Goal: Task Accomplishment & Management: Manage account settings

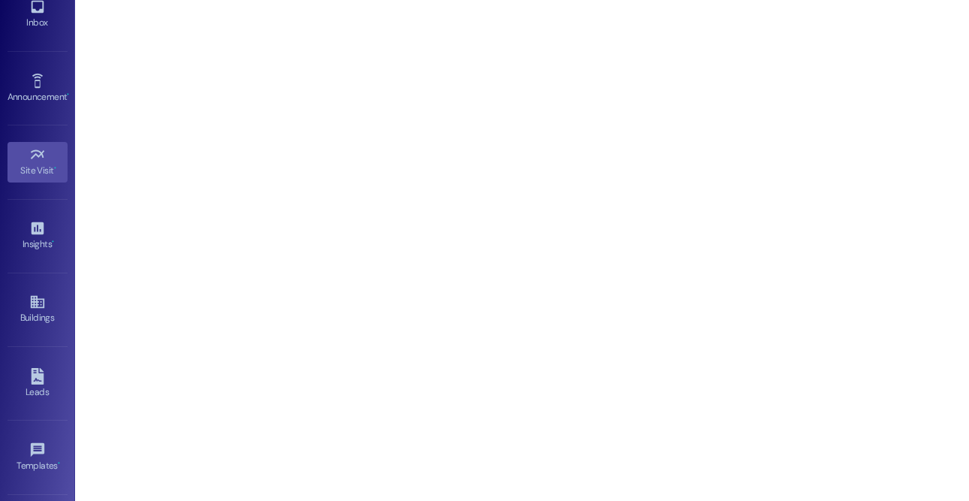
scroll to position [131, 0]
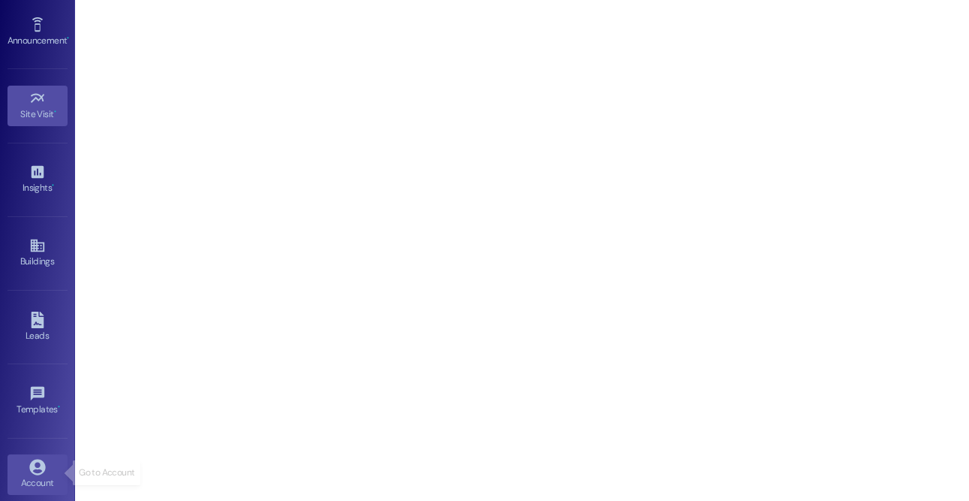
click at [34, 469] on icon at bounding box center [37, 467] width 17 height 17
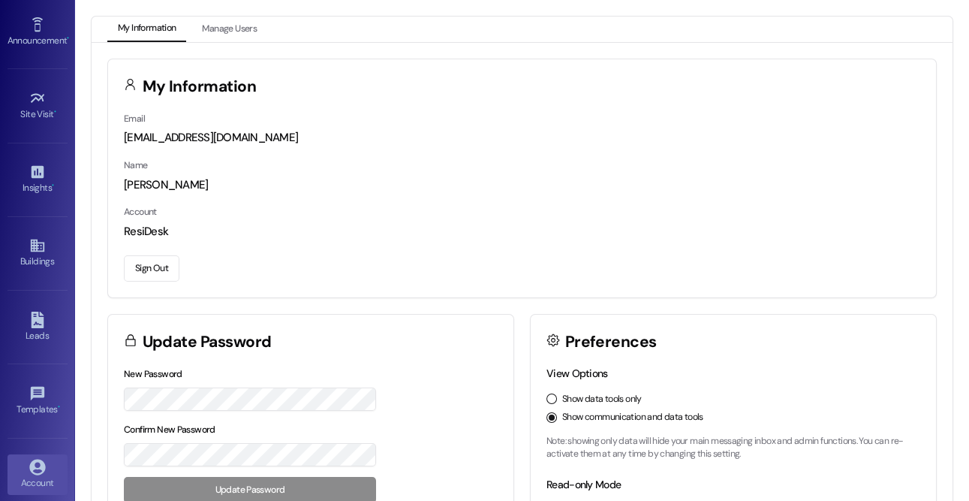
click at [153, 267] on button "Sign Out" at bounding box center [152, 268] width 56 height 26
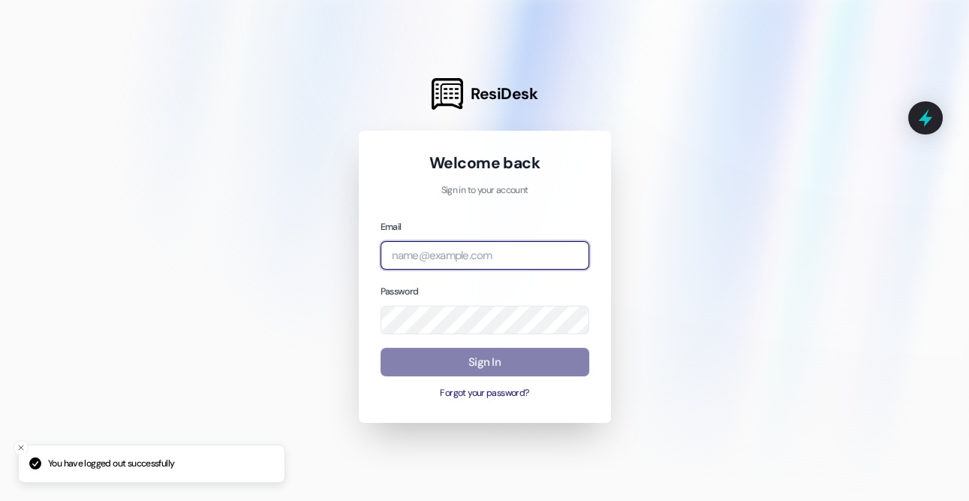
click at [429, 260] on input "email" at bounding box center [485, 255] width 209 height 29
type input "[EMAIL_ADDRESS][DOMAIN_NAME]"
